Goal: Find specific page/section: Find specific page/section

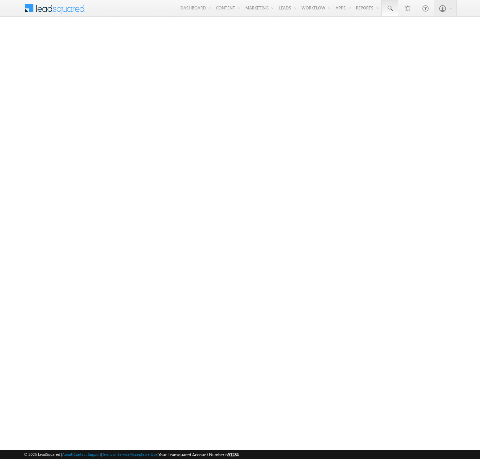
click at [389, 8] on span at bounding box center [389, 8] width 7 height 7
type input "8932996509"
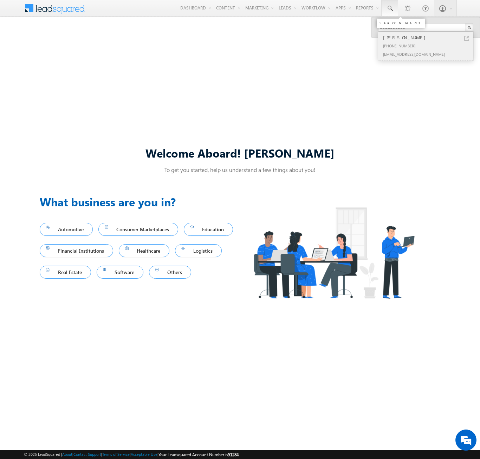
click at [428, 38] on div "[PERSON_NAME]" at bounding box center [428, 38] width 94 height 8
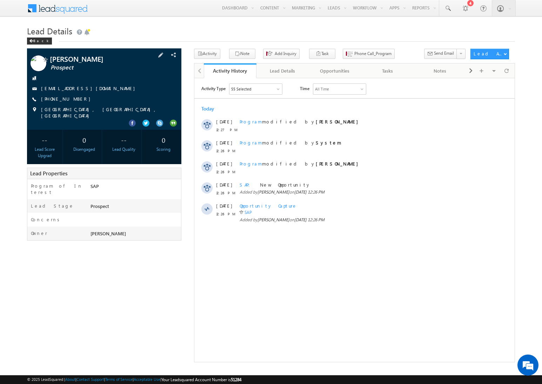
click at [100, 89] on div "[EMAIL_ADDRESS][DOMAIN_NAME]" at bounding box center [104, 88] width 147 height 7
